Goal: Check status

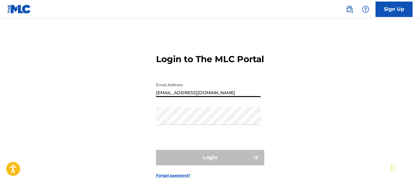
type input "[EMAIL_ADDRESS][DOMAIN_NAME]"
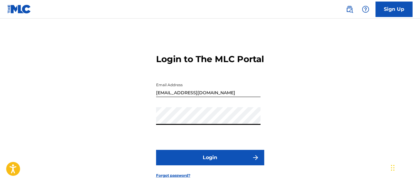
click at [210, 165] on button "Login" at bounding box center [210, 157] width 108 height 15
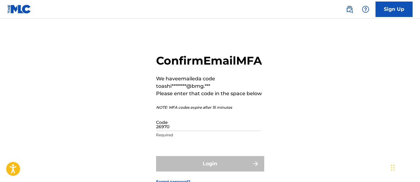
type input "269704"
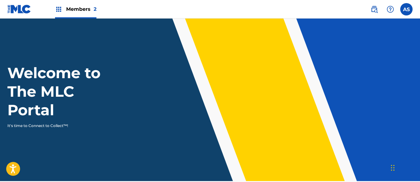
click at [59, 9] on img at bounding box center [58, 9] width 7 height 7
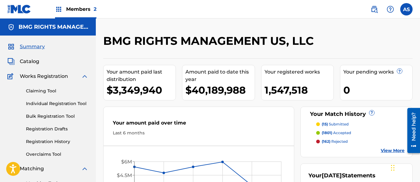
scroll to position [134, 0]
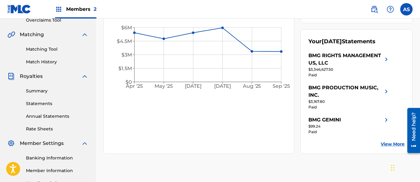
click at [57, 91] on link "Summary" at bounding box center [57, 91] width 62 height 6
